Goal: Information Seeking & Learning: Learn about a topic

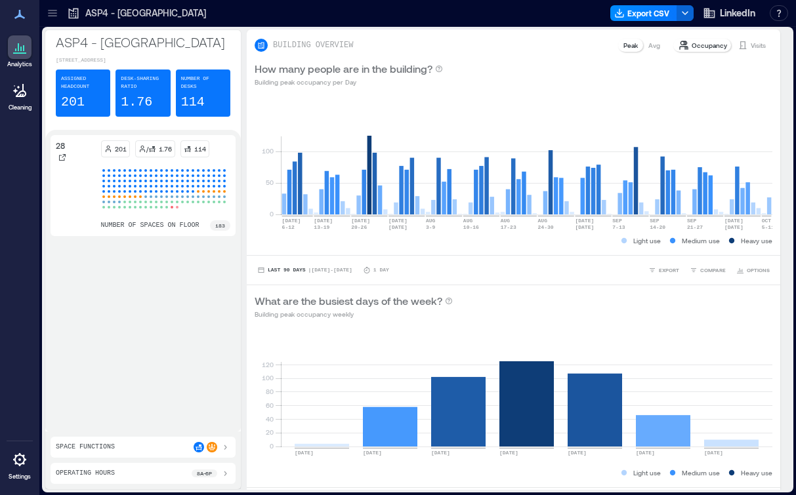
click at [53, 14] on icon at bounding box center [52, 13] width 13 height 13
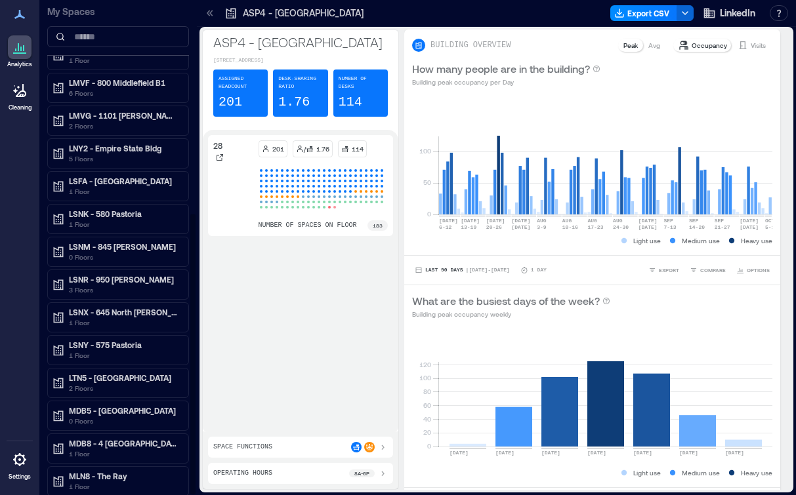
scroll to position [379, 0]
click at [128, 159] on p "5 Floors" at bounding box center [124, 158] width 110 height 11
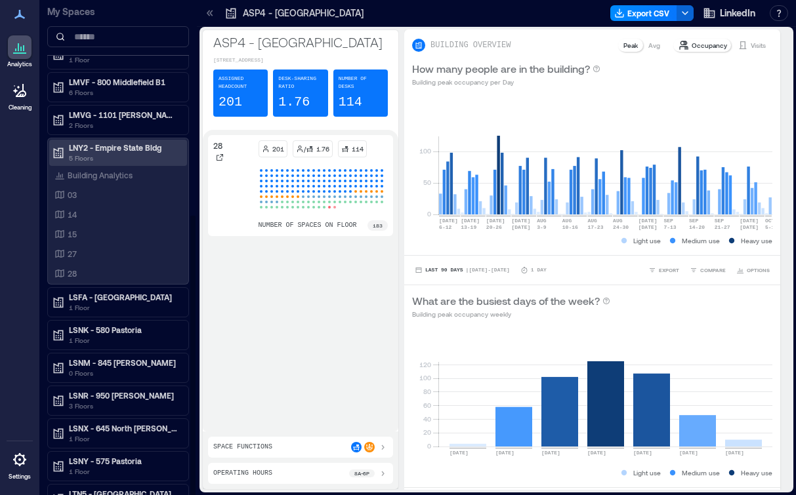
click at [140, 156] on p "5 Floors" at bounding box center [124, 158] width 110 height 11
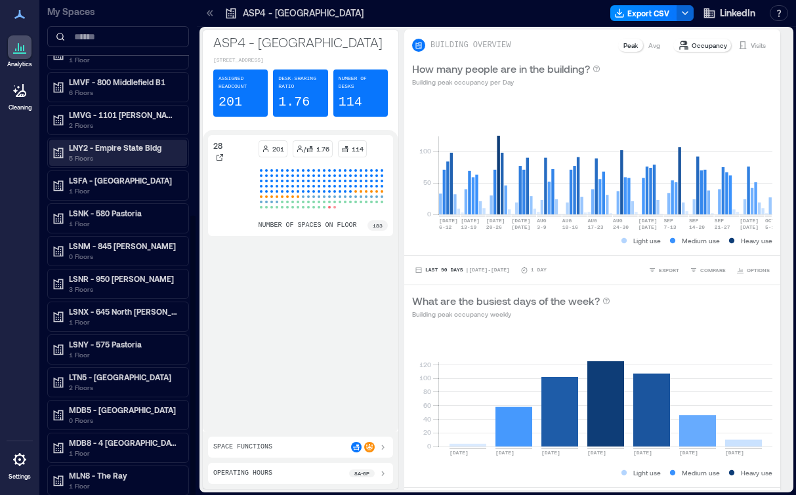
scroll to position [379, 0]
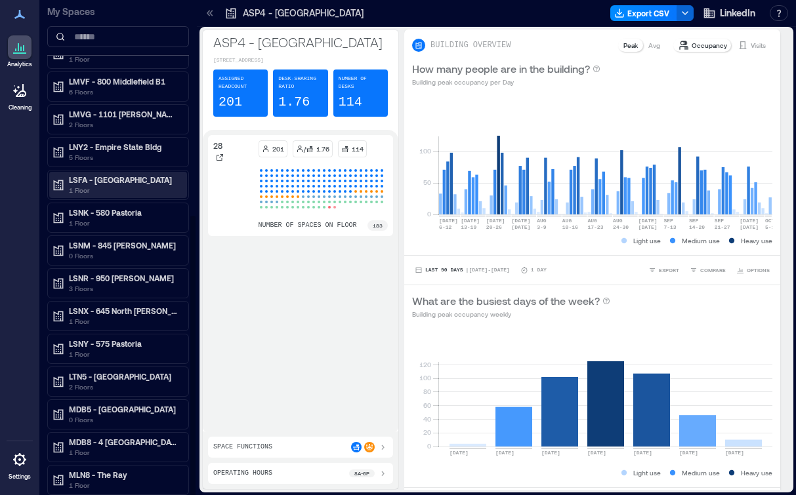
click at [131, 196] on div "LSFA - [GEOGRAPHIC_DATA] 1 Floor" at bounding box center [118, 185] width 138 height 26
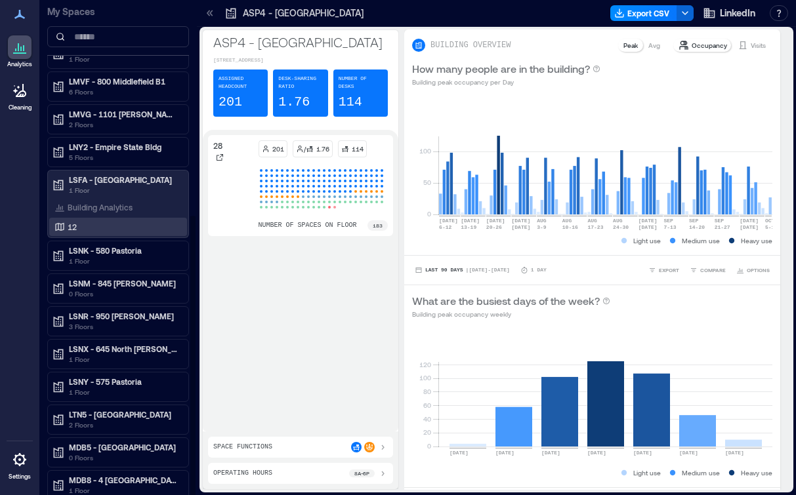
click at [122, 228] on div "12" at bounding box center [115, 227] width 127 height 13
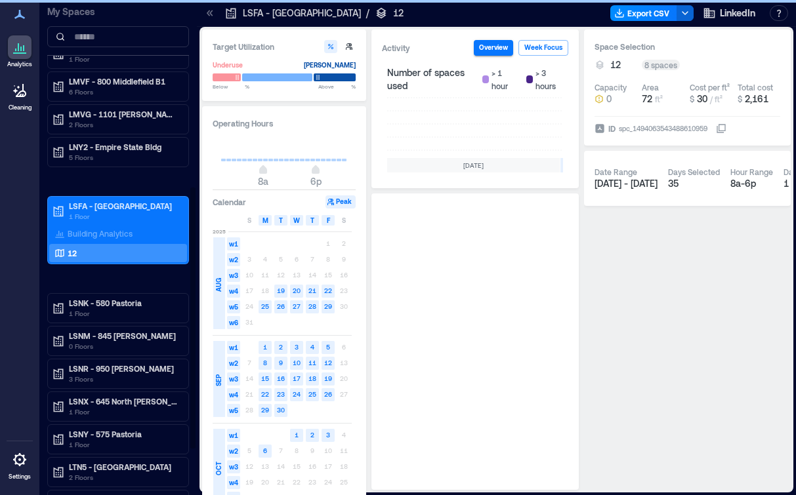
scroll to position [0, 533]
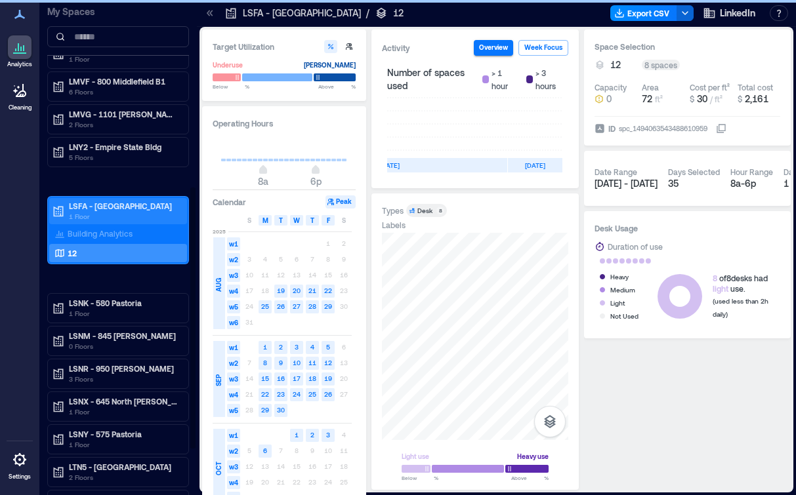
click at [126, 207] on p "LSFA - [GEOGRAPHIC_DATA]" at bounding box center [124, 206] width 110 height 11
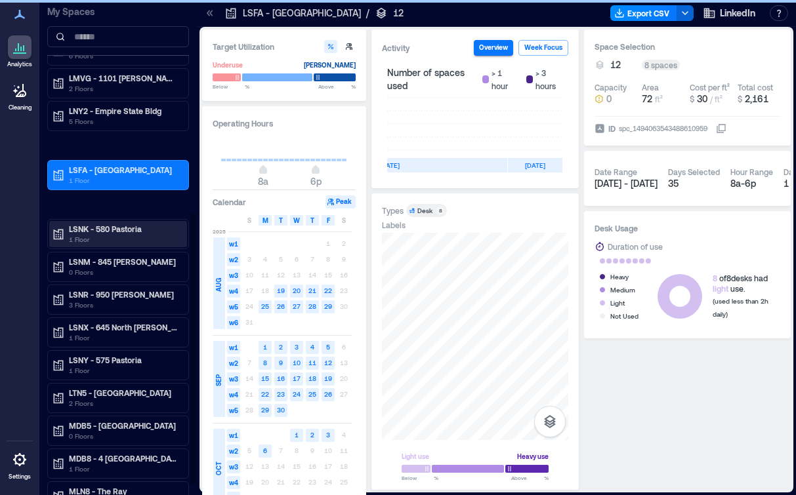
scroll to position [406, 0]
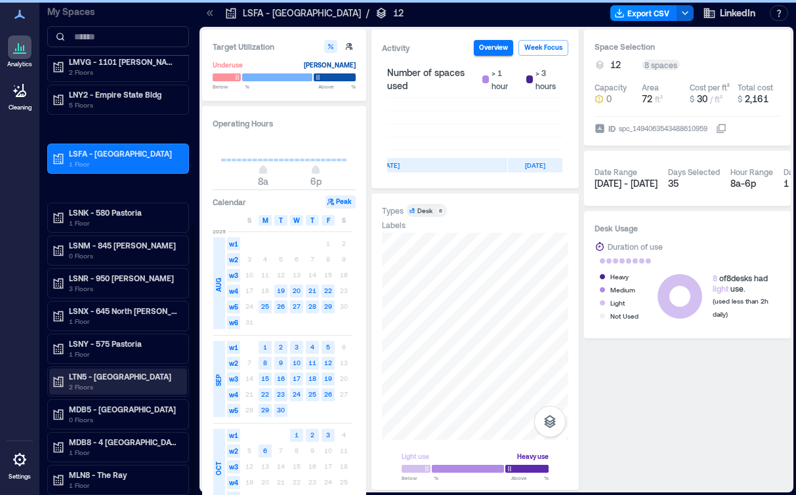
click at [120, 389] on p "2 Floors" at bounding box center [124, 387] width 110 height 11
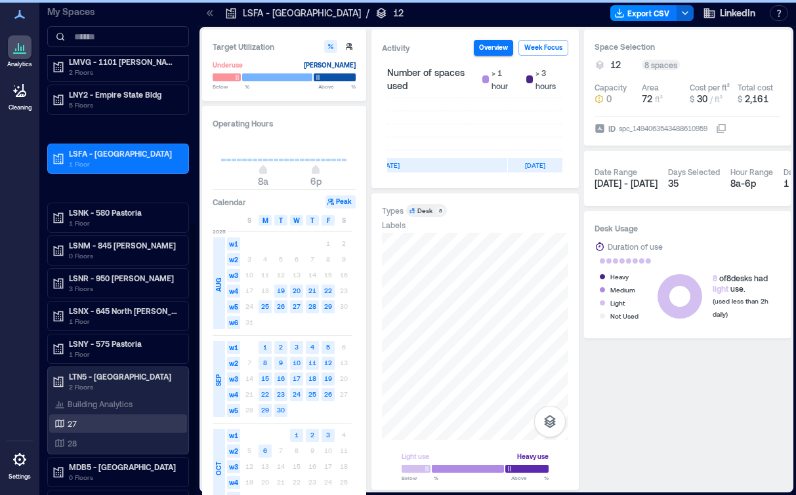
click at [116, 419] on div "27" at bounding box center [115, 423] width 127 height 13
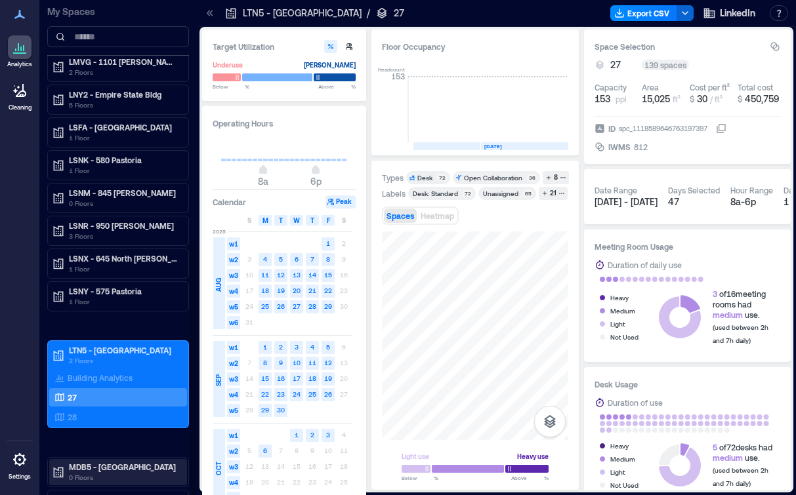
scroll to position [463, 0]
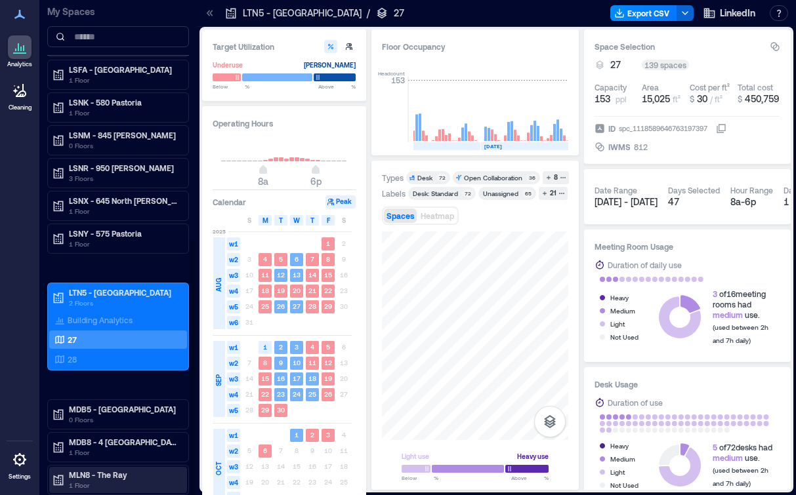
click at [120, 469] on div "MLN8 - The Ray 1 Floor" at bounding box center [118, 480] width 138 height 26
click at [133, 479] on p "MLN8 - The Ray" at bounding box center [124, 475] width 110 height 11
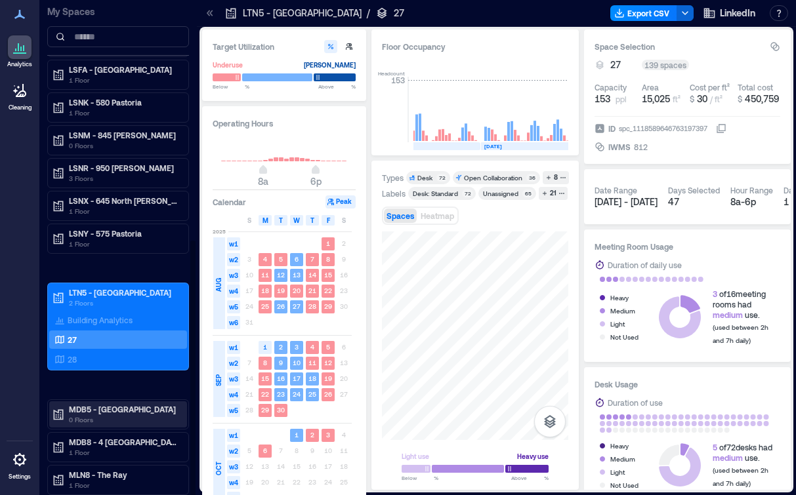
scroll to position [1, 0]
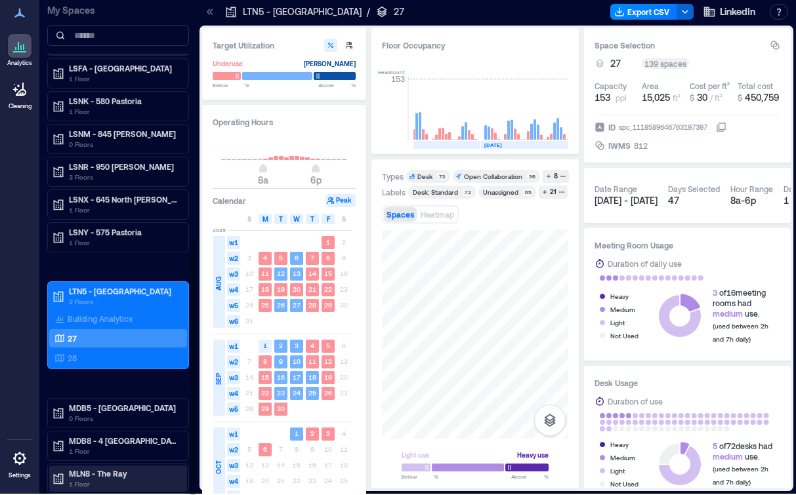
click at [70, 475] on p "MLN8 - The Ray" at bounding box center [124, 474] width 110 height 11
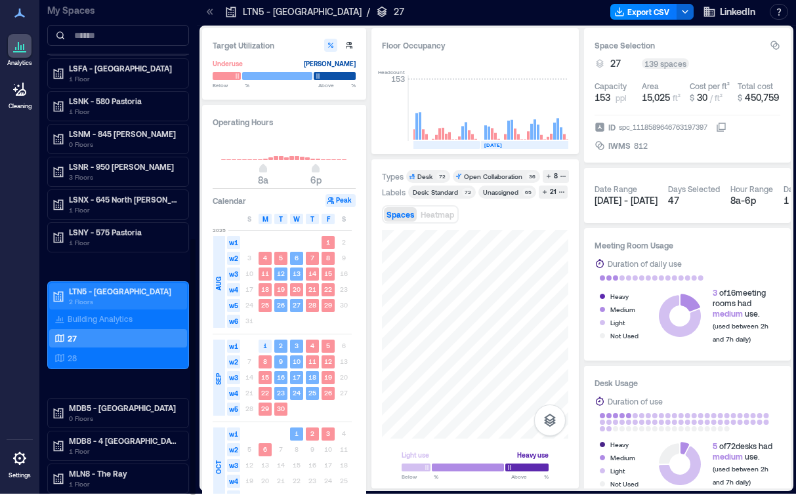
click at [83, 287] on p "LTN5 - [GEOGRAPHIC_DATA]" at bounding box center [124, 291] width 110 height 11
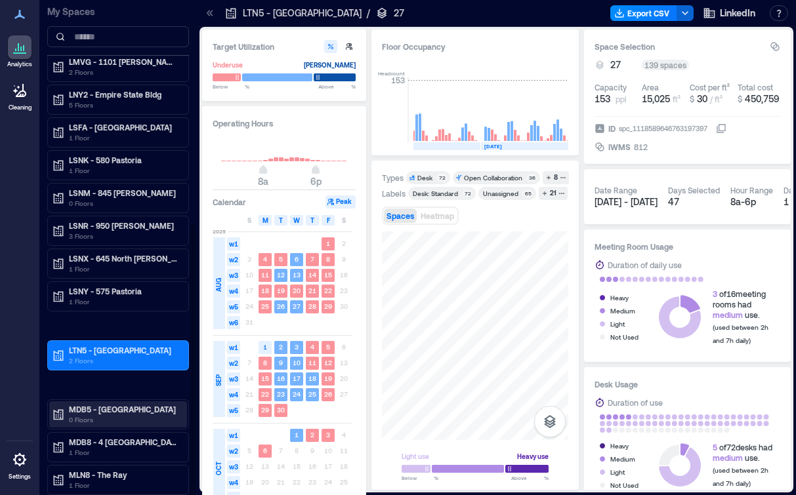
click at [102, 411] on p "MDB5 - [GEOGRAPHIC_DATA]" at bounding box center [124, 409] width 110 height 11
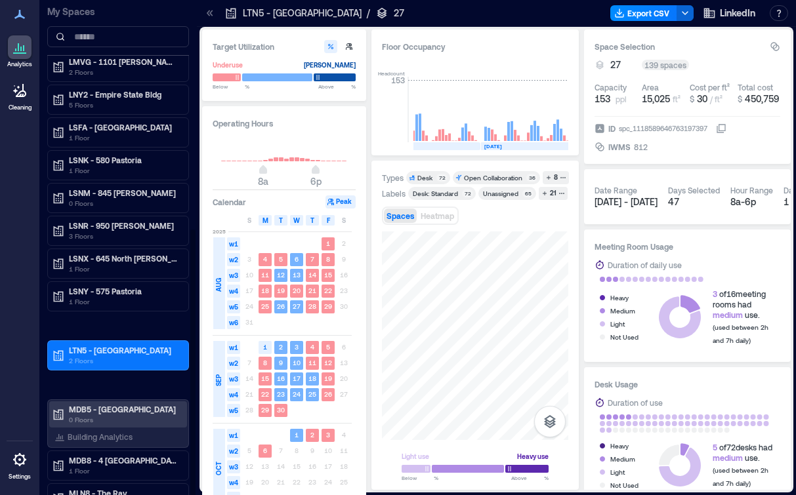
scroll to position [424, 0]
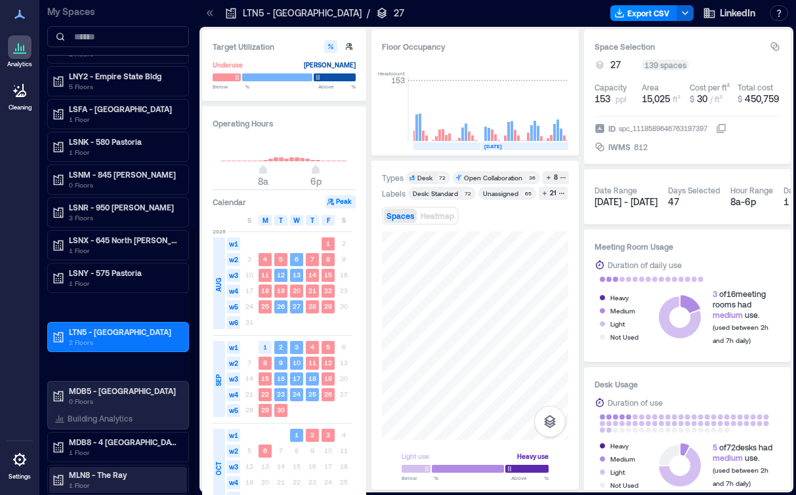
click at [100, 473] on p "MLN8 - The Ray" at bounding box center [124, 475] width 110 height 11
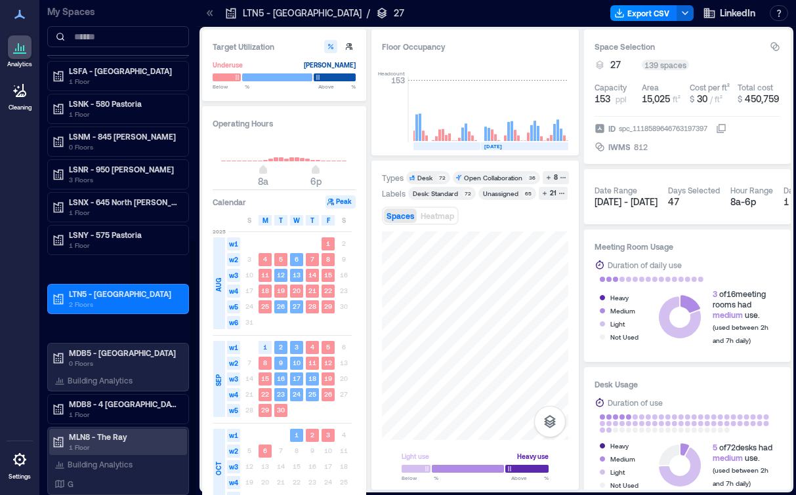
scroll to position [1, 0]
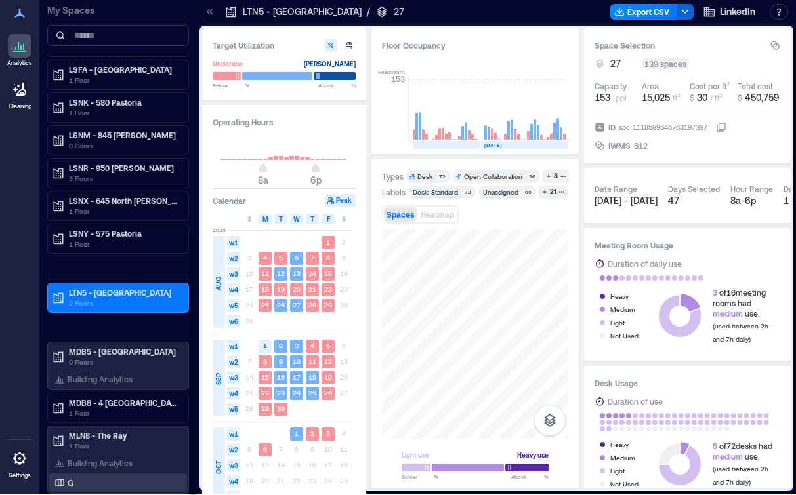
click at [86, 488] on div "G" at bounding box center [115, 482] width 127 height 13
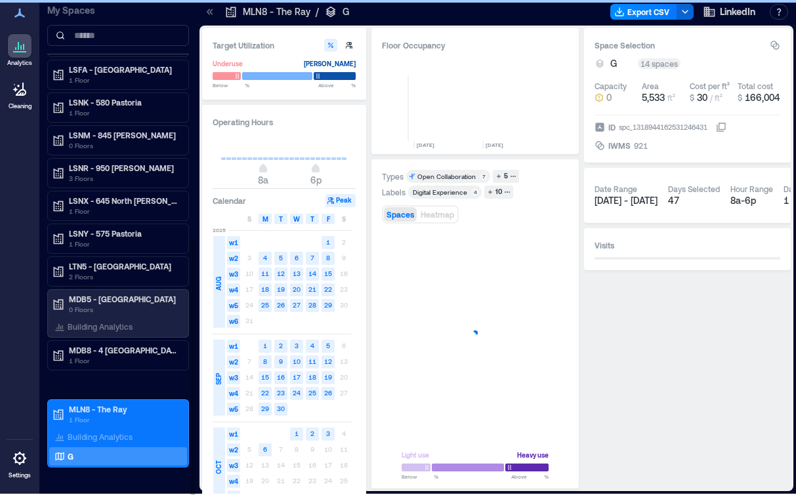
scroll to position [0, 799]
click at [18, 96] on div at bounding box center [20, 89] width 24 height 24
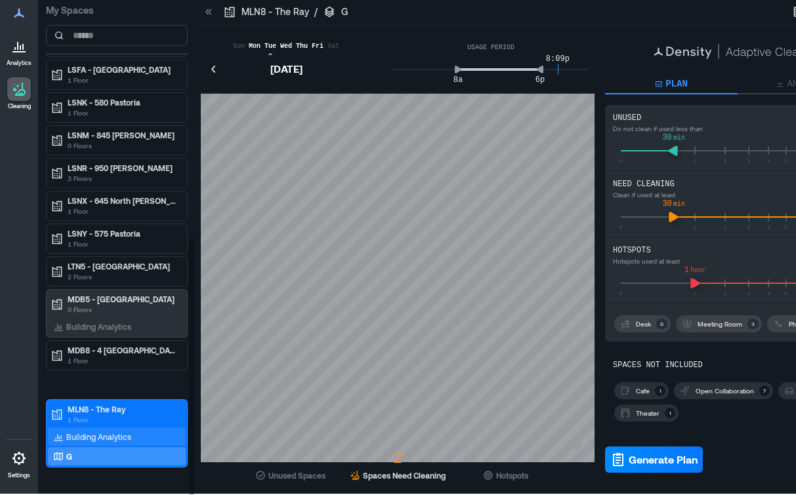
click at [121, 439] on p "Building Analytics" at bounding box center [98, 437] width 65 height 11
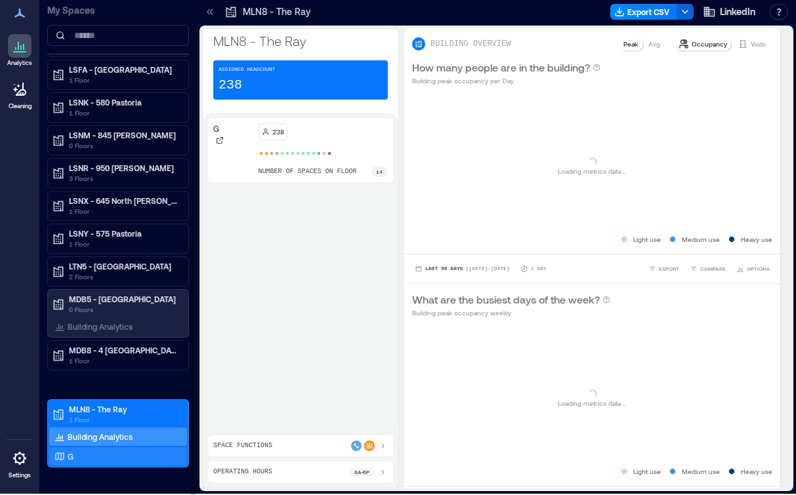
click at [144, 457] on div "G" at bounding box center [115, 456] width 127 height 13
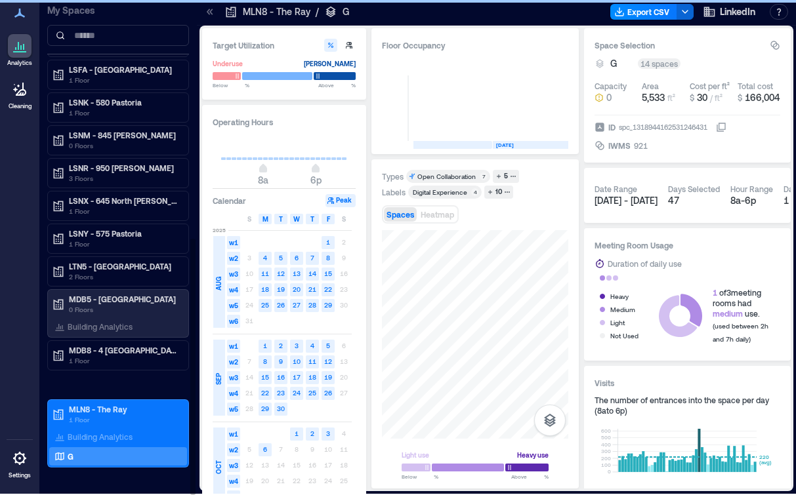
scroll to position [0, 799]
click at [144, 307] on p "0 Floors" at bounding box center [124, 310] width 110 height 11
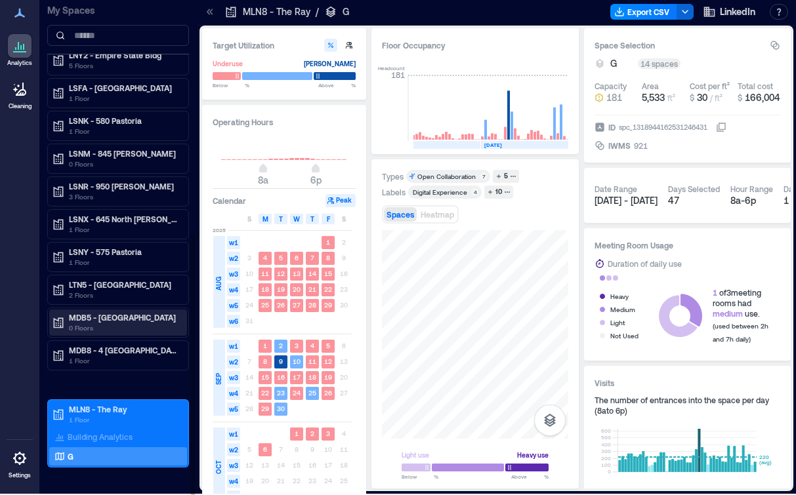
scroll to position [0, 0]
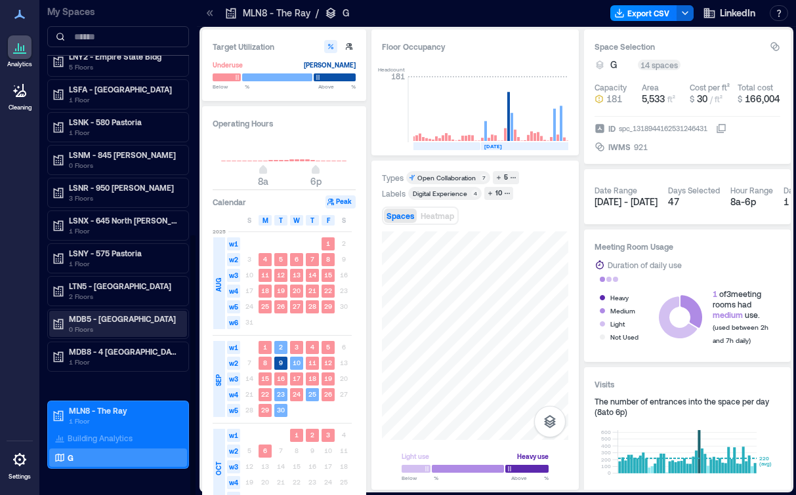
click at [153, 331] on p "0 Floors" at bounding box center [124, 329] width 110 height 11
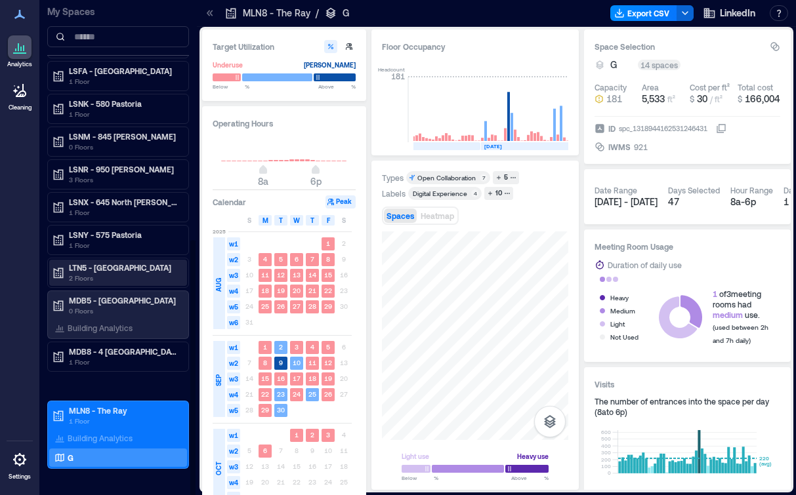
click at [131, 285] on div "LTN5 - Toronto 2 Floors" at bounding box center [118, 273] width 138 height 26
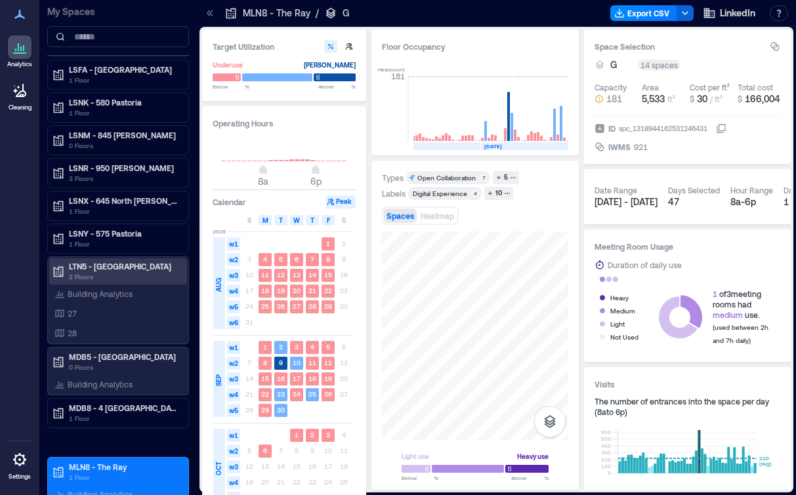
click at [131, 285] on div "Building Analytics" at bounding box center [118, 294] width 138 height 18
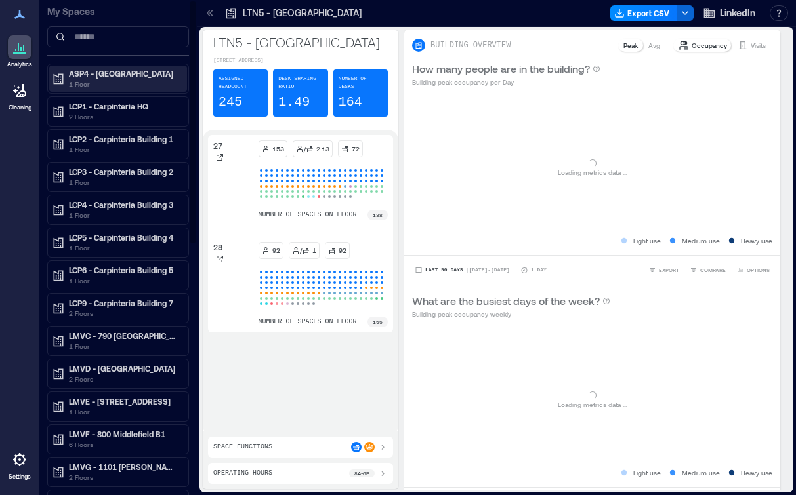
click at [139, 79] on p "1 Floor" at bounding box center [124, 84] width 110 height 11
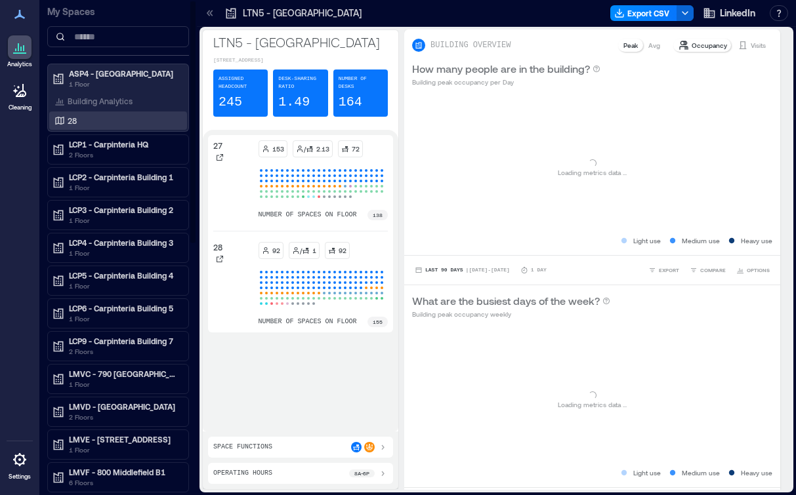
click at [118, 122] on div "28" at bounding box center [115, 120] width 127 height 13
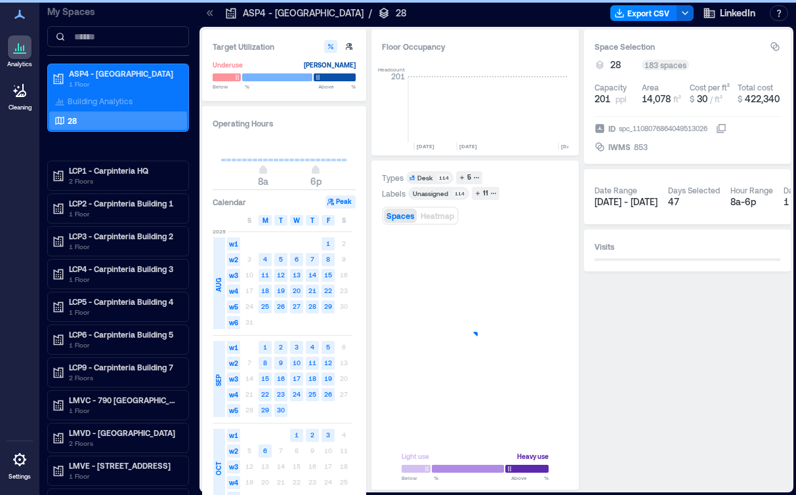
scroll to position [0, 2978]
click at [22, 99] on div at bounding box center [20, 91] width 24 height 24
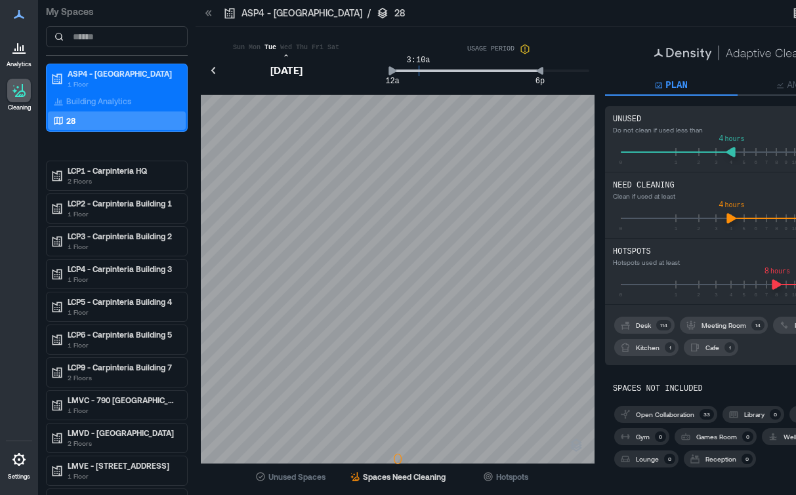
click at [270, 70] on div "Sun Mon Tue Wed Thu Fri [DATE] USAGE PERIOD 12a 6p 3:10a" at bounding box center [398, 62] width 394 height 65
click at [693, 289] on icon "slider-ex-1" at bounding box center [694, 284] width 12 height 12
click at [613, 287] on div "0 1 2 3 4 5 6 7 8 9 10 11 12 13 14 15 16 17 18 29 min" at bounding box center [737, 282] width 249 height 29
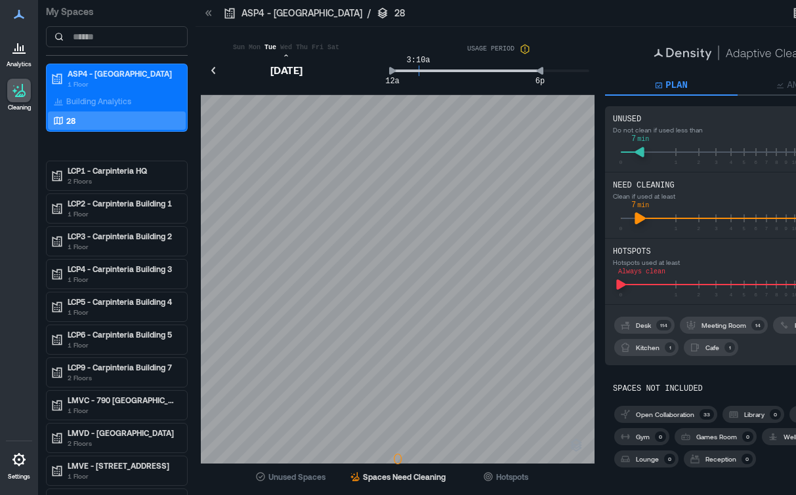
click at [547, 223] on div "Sun Mon Tue Wed Thu Fri [DATE] USAGE PERIOD 12a 6p 3:10a Unused Spaces 0 Spaces…" at bounding box center [541, 260] width 680 height 461
click at [670, 221] on icon "slider-ex-1" at bounding box center [671, 219] width 11 height 12
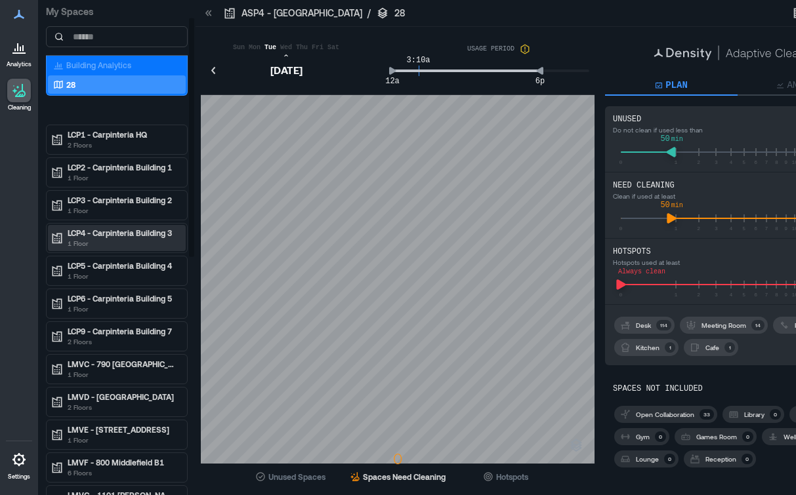
scroll to position [38, 0]
